Goal: Information Seeking & Learning: Check status

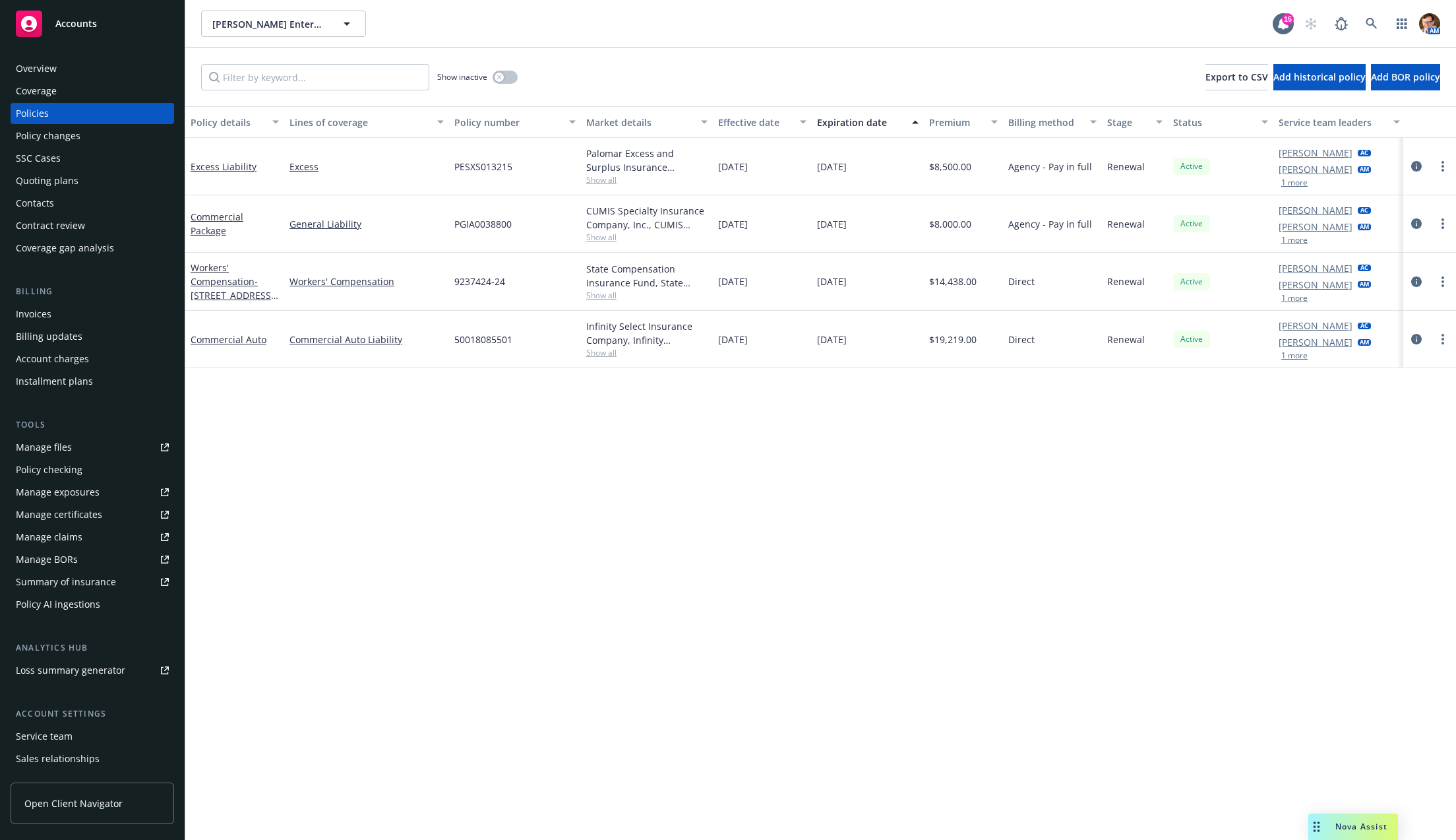
drag, startPoint x: 695, startPoint y: 508, endPoint x: 344, endPoint y: 368, distance: 377.9
click at [695, 508] on div "Policy details Lines of coverage Policy number Market details Effective date Ex…" at bounding box center [820, 473] width 1271 height 734
